Goal: Information Seeking & Learning: Learn about a topic

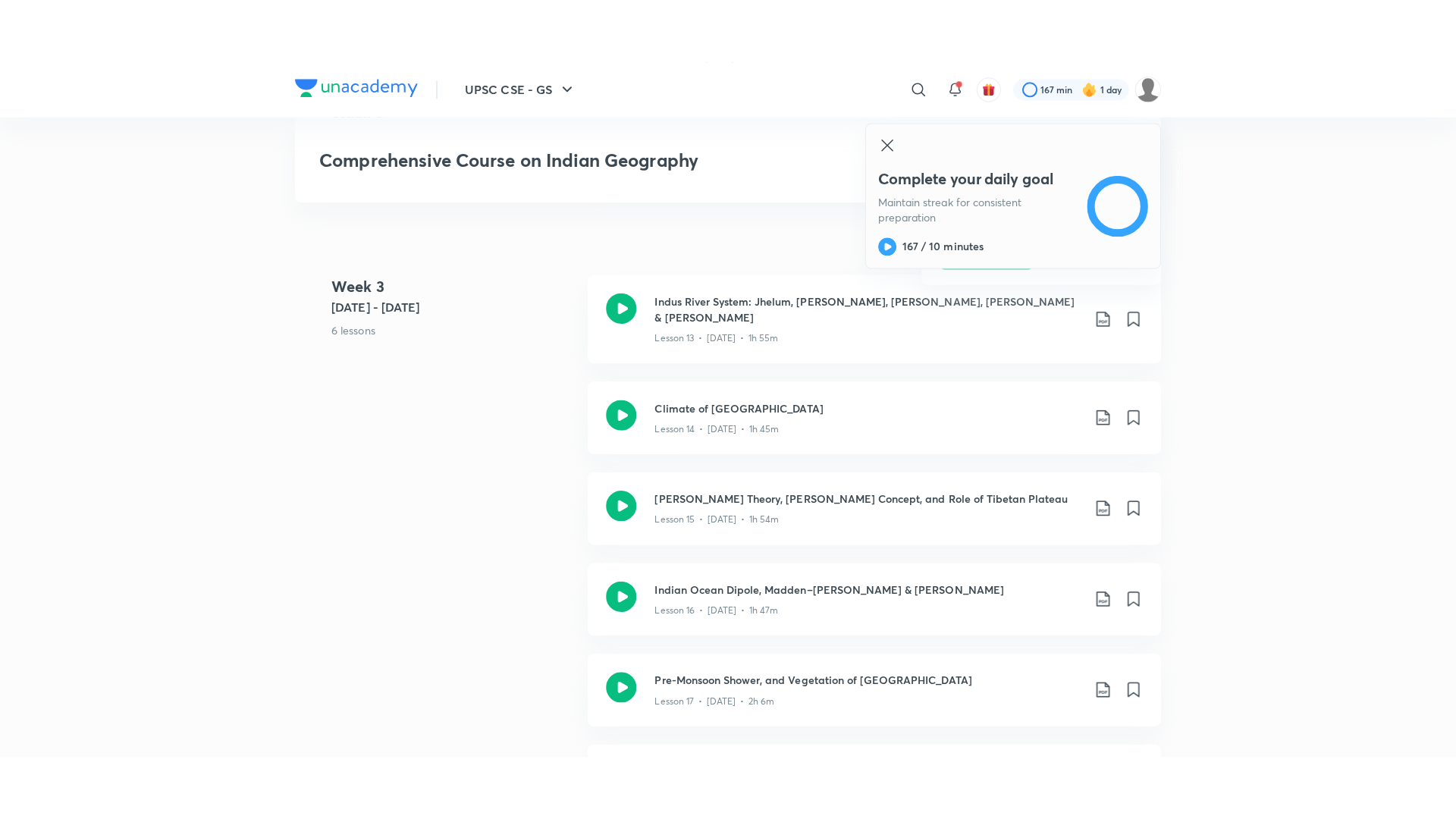
scroll to position [2125, 0]
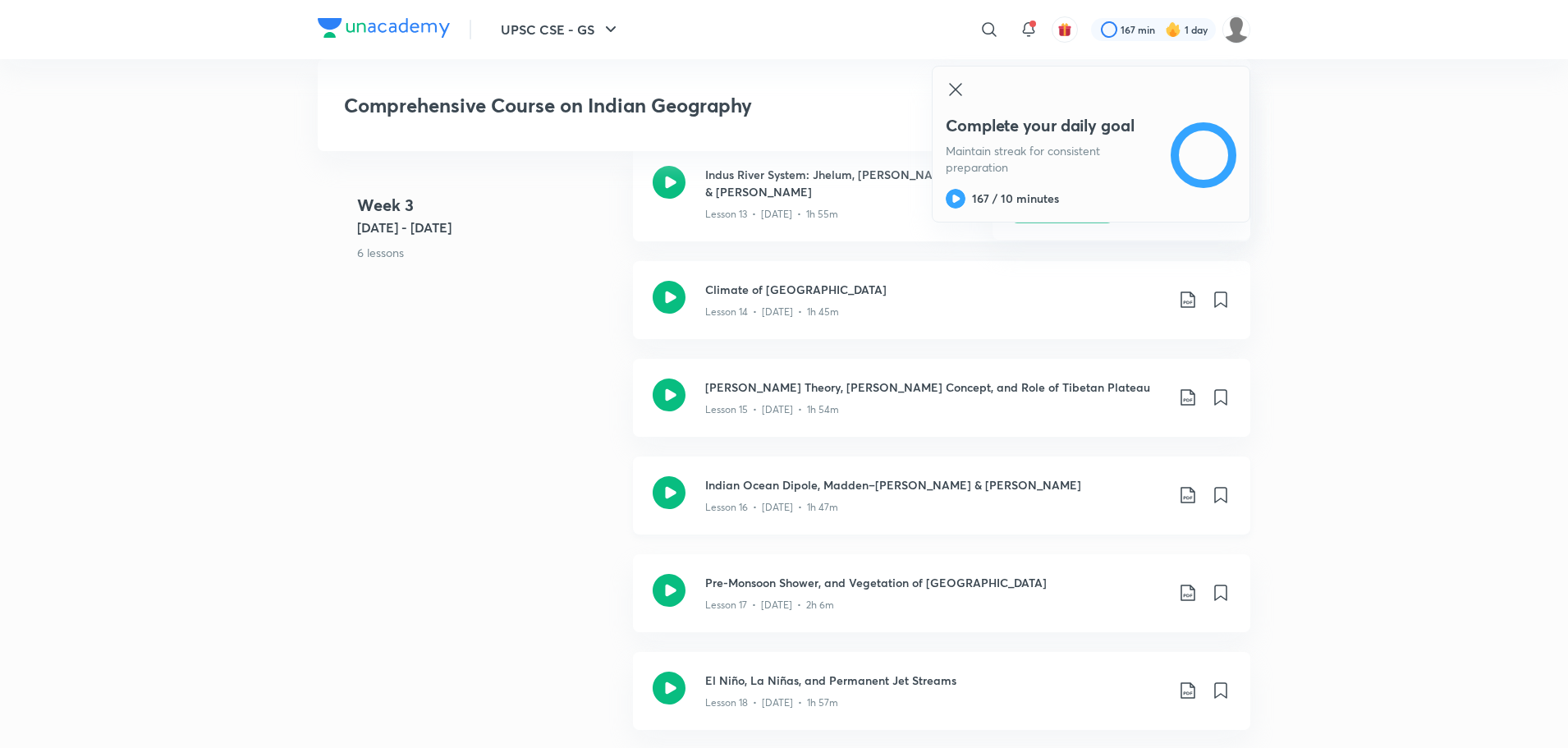
click at [665, 476] on icon at bounding box center [669, 492] width 33 height 33
